Goal: Information Seeking & Learning: Learn about a topic

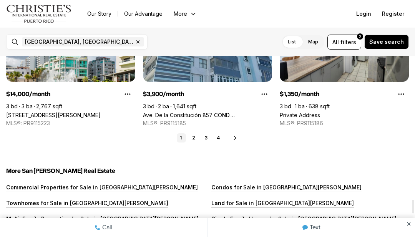
scroll to position [1902, 0]
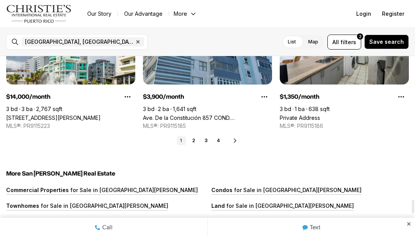
click at [232, 139] on icon at bounding box center [235, 140] width 6 height 6
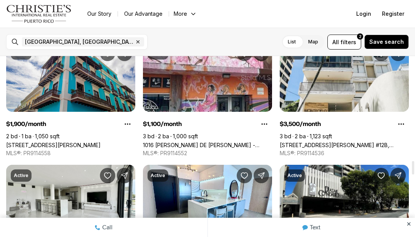
scroll to position [1385, 0]
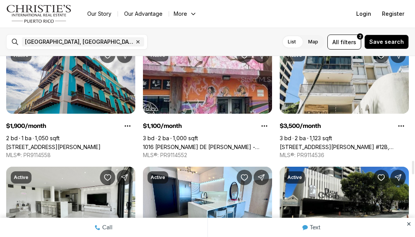
click at [235, 144] on link "1016 PONCE DE LEON - COND. PISOS DE DON MANUEL #2, SAN JUAN PR, 00925" at bounding box center [207, 147] width 129 height 7
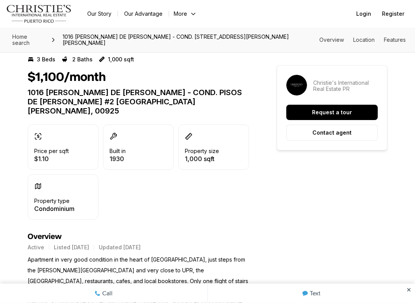
scroll to position [159, 0]
click at [402, 237] on link "Text" at bounding box center [311, 293] width 207 height 19
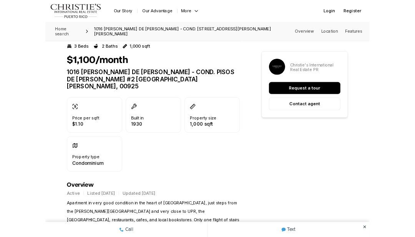
scroll to position [204, 0]
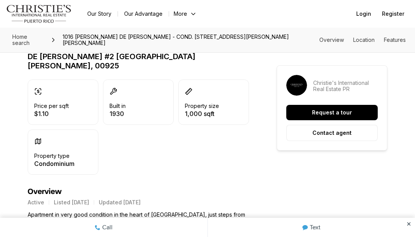
click at [410, 223] on icon at bounding box center [408, 223] width 3 height 3
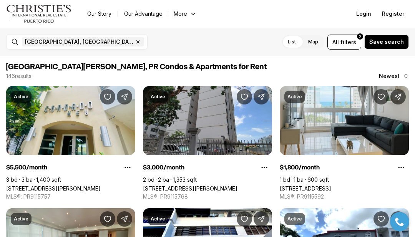
click at [347, 38] on span "filters" at bounding box center [348, 42] width 16 height 8
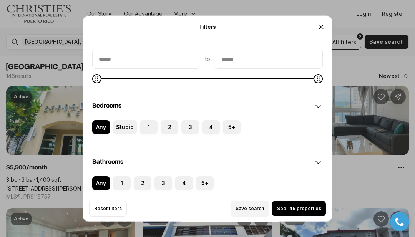
scroll to position [76, 0]
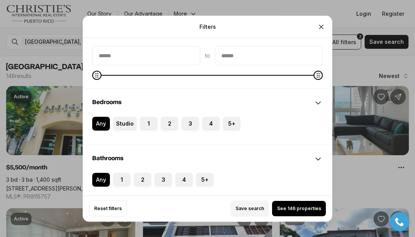
click at [187, 124] on button "3" at bounding box center [185, 121] width 8 height 8
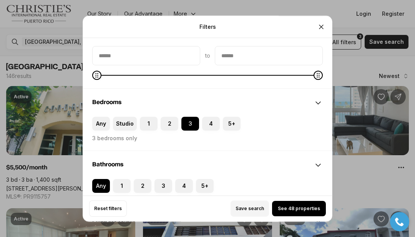
click at [140, 180] on button "2" at bounding box center [138, 183] width 8 height 8
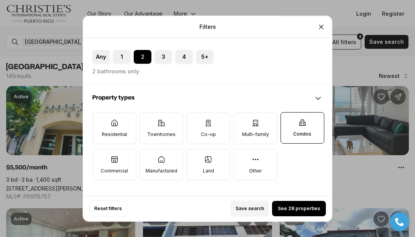
scroll to position [206, 0]
click at [118, 121] on icon at bounding box center [115, 123] width 8 height 8
click at [101, 120] on button "Residential" at bounding box center [97, 117] width 8 height 8
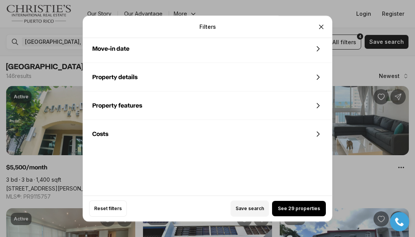
scroll to position [419, 0]
click at [115, 133] on div "Costs" at bounding box center [207, 134] width 249 height 28
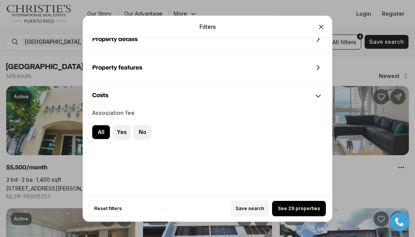
scroll to position [460, 0]
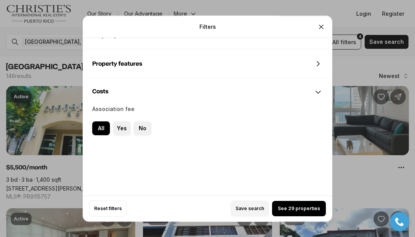
click at [315, 92] on icon at bounding box center [317, 92] width 9 height 9
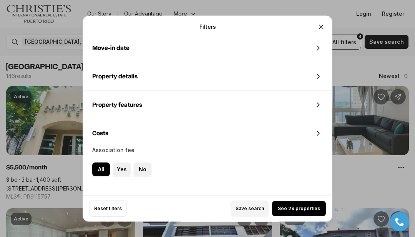
scroll to position [419, 0]
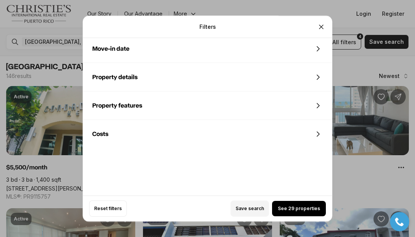
click at [318, 131] on icon at bounding box center [317, 133] width 9 height 9
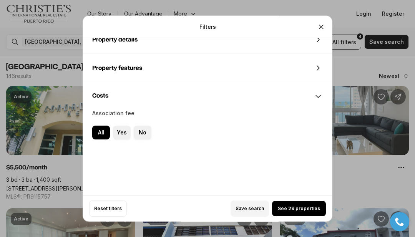
scroll to position [457, 0]
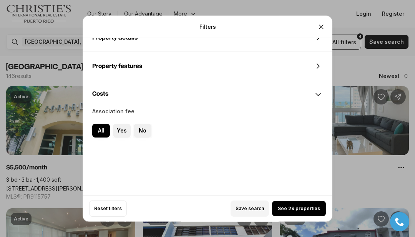
click at [119, 129] on label "Yes" at bounding box center [122, 131] width 18 height 14
click at [0, 0] on button "Yes" at bounding box center [0, 0] width 0 height 0
click at [296, 204] on button "See 13 properties" at bounding box center [299, 208] width 54 height 15
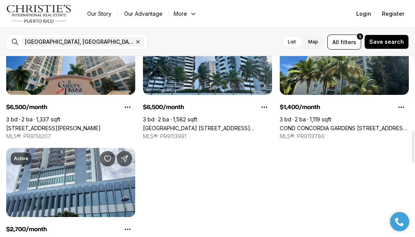
scroll to position [426, 0]
